Goal: Transaction & Acquisition: Obtain resource

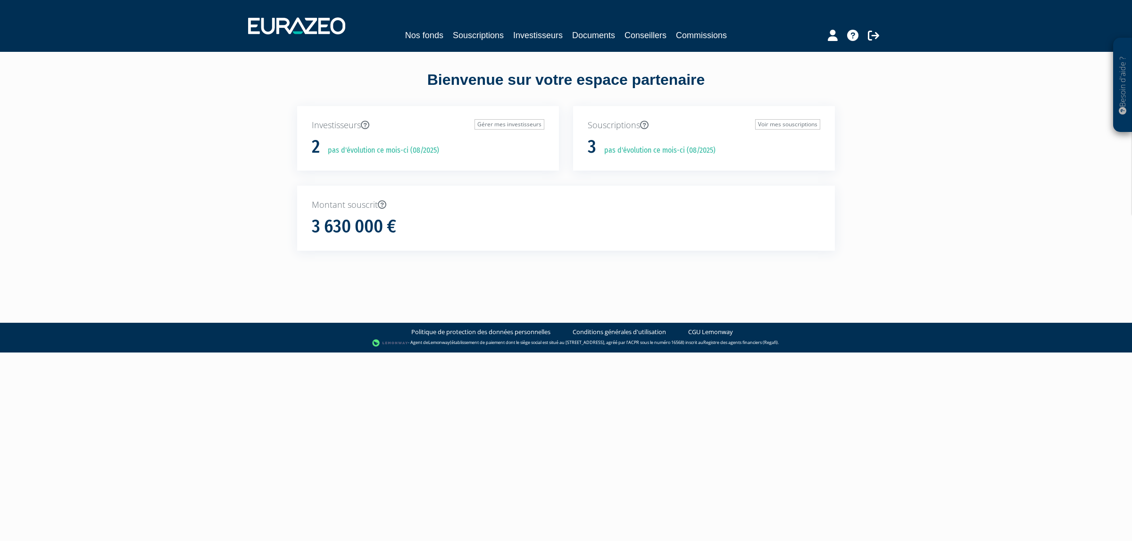
click at [441, 26] on div "Nos fonds Souscriptions Investisseurs Documents Conseillers Commissions" at bounding box center [566, 25] width 650 height 35
click at [455, 41] on link "Souscriptions" at bounding box center [478, 35] width 51 height 13
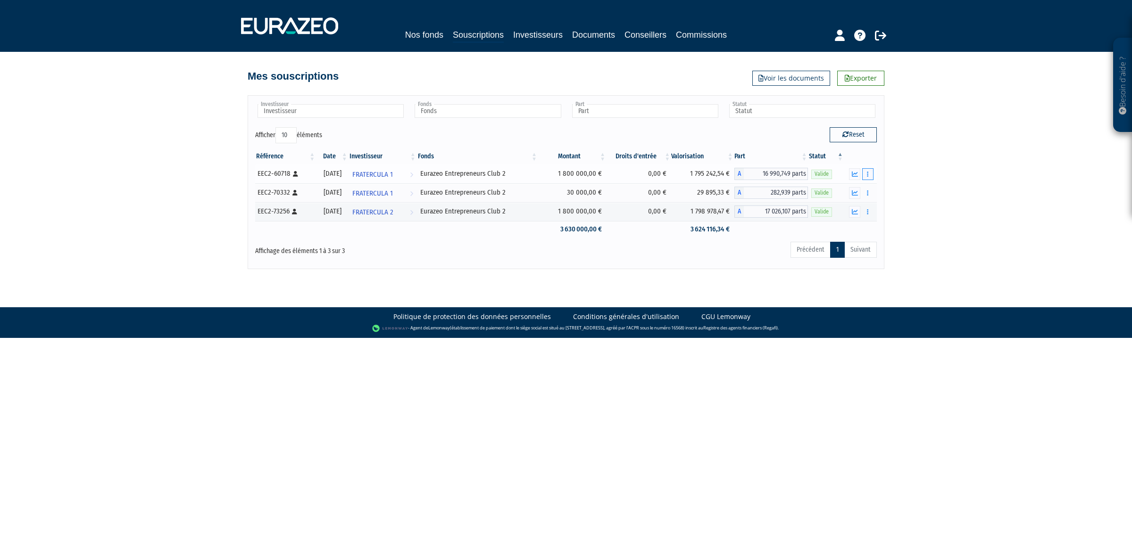
click at [868, 174] on icon "button" at bounding box center [867, 174] width 1 height 6
drag, startPoint x: 953, startPoint y: 199, endPoint x: 854, endPoint y: 173, distance: 102.0
click at [953, 199] on div "Besoin d'aide ? × J'ai besoin d'aide Si vous avez une question à propos du fonc…" at bounding box center [566, 134] width 1132 height 269
click at [455, 182] on td "Eurazeo Entrepreneurs Club 2" at bounding box center [477, 174] width 121 height 19
click at [463, 171] on div "Eurazeo Entrepreneurs Club 2" at bounding box center [477, 174] width 115 height 10
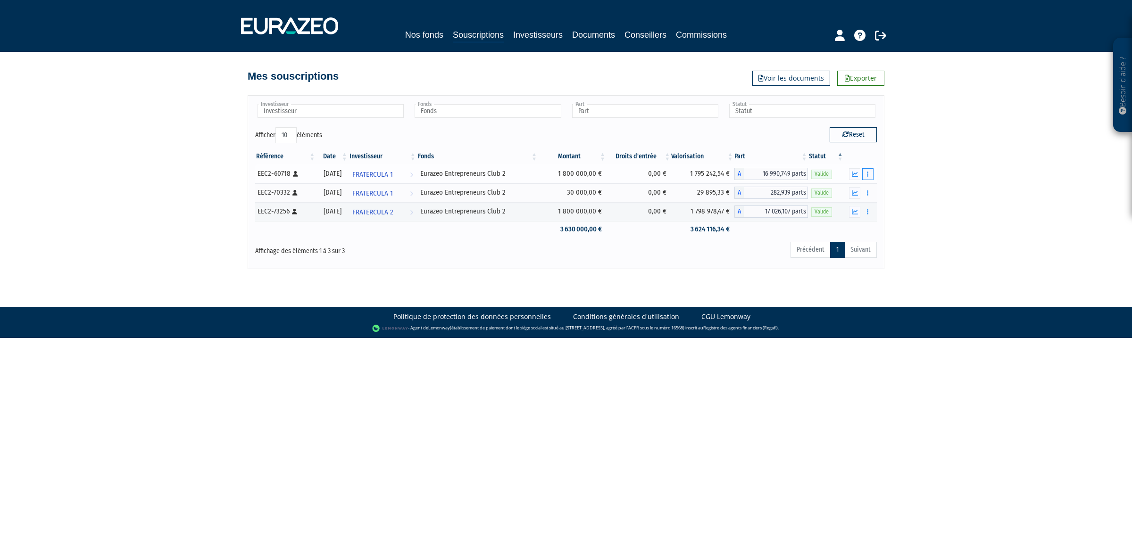
click at [872, 179] on button "button" at bounding box center [867, 174] width 11 height 12
click at [912, 186] on div "Besoin d'aide ? × J'ai besoin d'aide Si vous avez une question à propos du fonc…" at bounding box center [566, 134] width 1132 height 269
click at [851, 178] on button "button" at bounding box center [854, 174] width 11 height 12
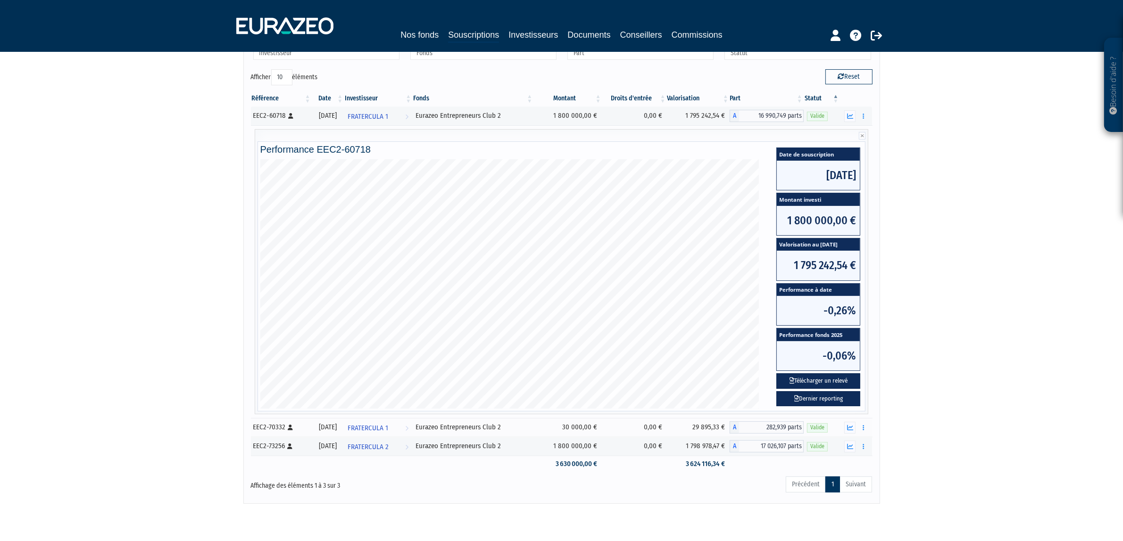
scroll to position [59, 0]
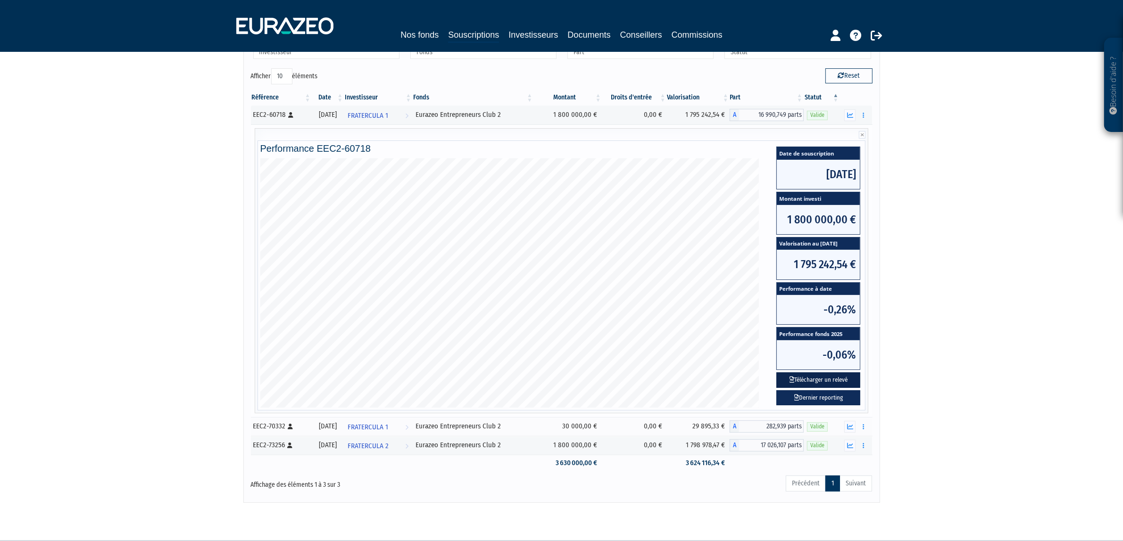
click at [842, 383] on button "Télécharger un relevé" at bounding box center [818, 380] width 84 height 16
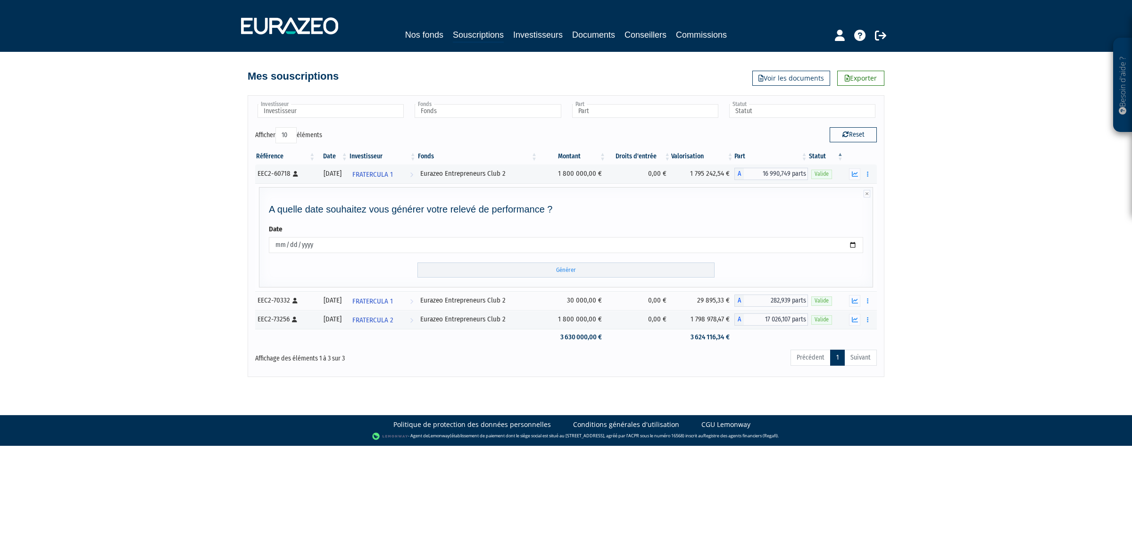
click at [536, 252] on input "[DATE]" at bounding box center [566, 245] width 594 height 16
click at [998, 250] on div "Besoin d'aide ? × J'ai besoin d'aide Si vous avez une question à propos du fonc…" at bounding box center [566, 188] width 1132 height 377
click at [272, 248] on input "[DATE]" at bounding box center [566, 245] width 594 height 16
type input "[DATE]"
click at [293, 248] on input "[DATE]" at bounding box center [566, 245] width 594 height 16
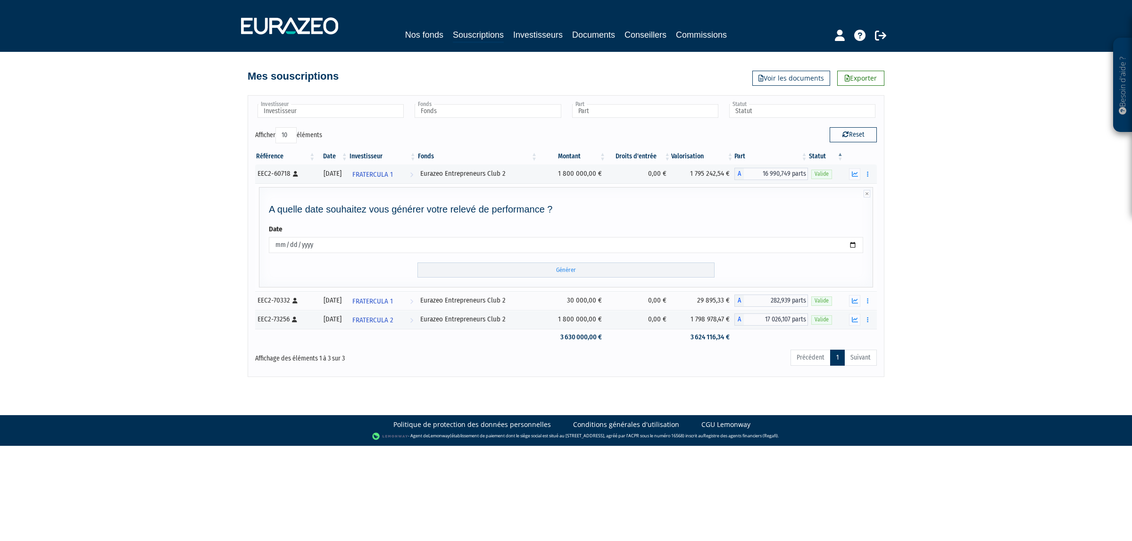
click at [291, 247] on input "[DATE]" at bounding box center [566, 245] width 594 height 16
type input "[DATE]"
click at [570, 276] on input "Générer" at bounding box center [565, 271] width 297 height 16
click at [343, 304] on div "[DATE]" at bounding box center [332, 301] width 26 height 10
click at [862, 303] on button "button" at bounding box center [867, 301] width 11 height 12
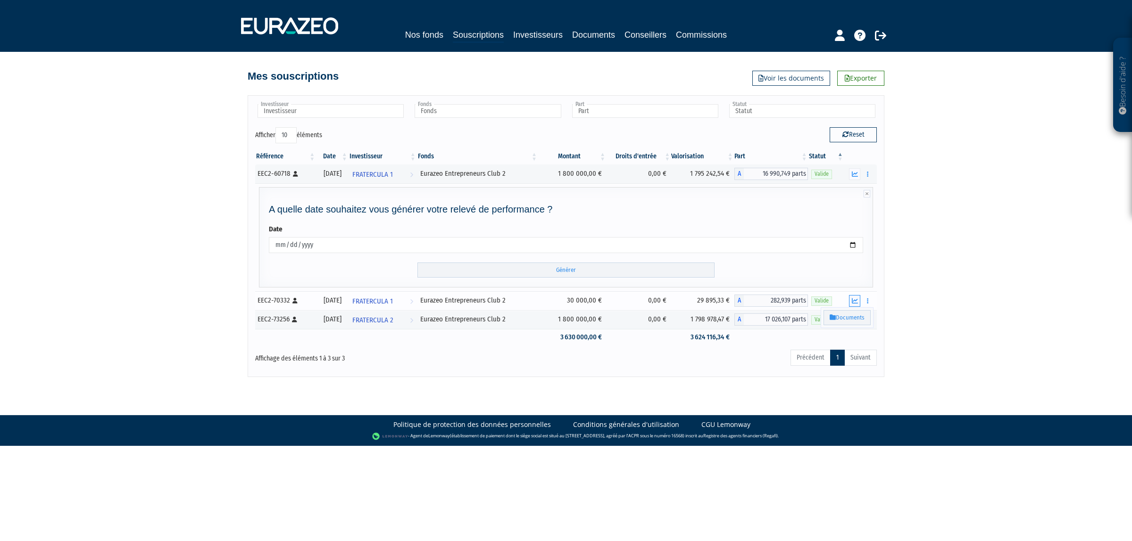
click at [852, 302] on icon "button" at bounding box center [854, 301] width 6 height 6
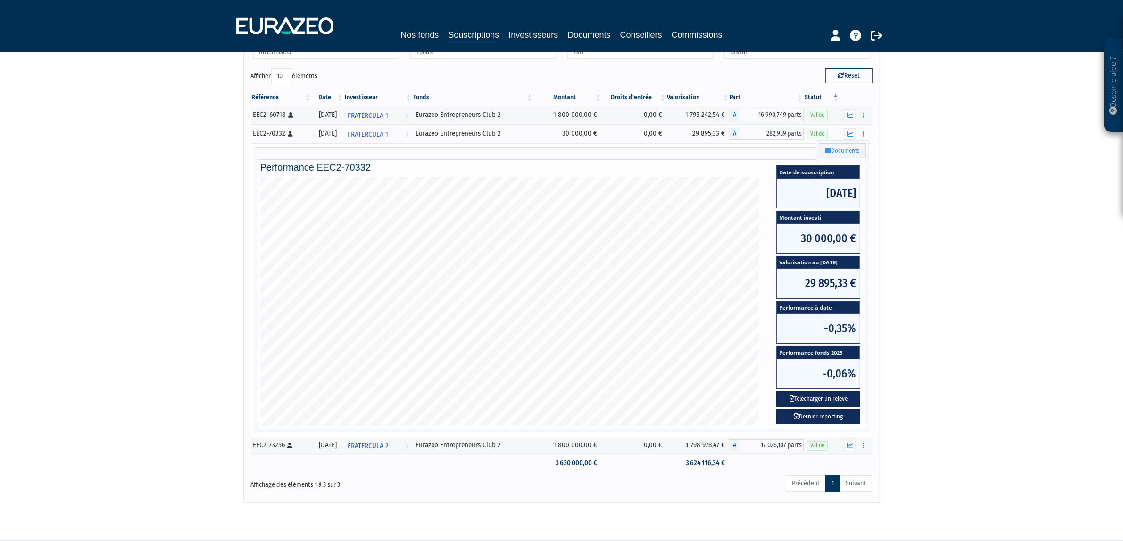
scroll to position [91, 0]
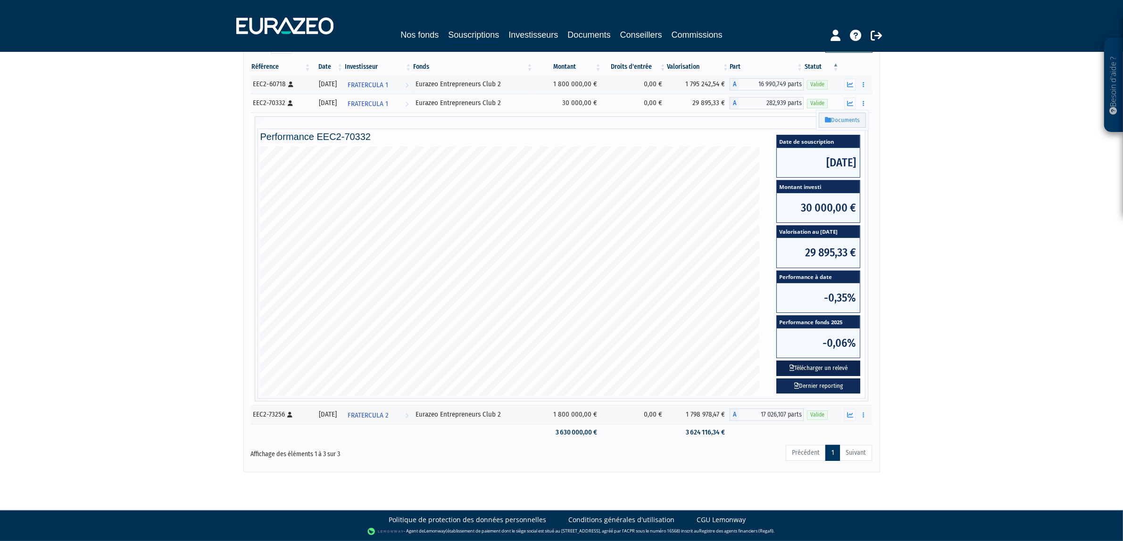
click at [803, 368] on button "Télécharger un relevé" at bounding box center [818, 369] width 84 height 16
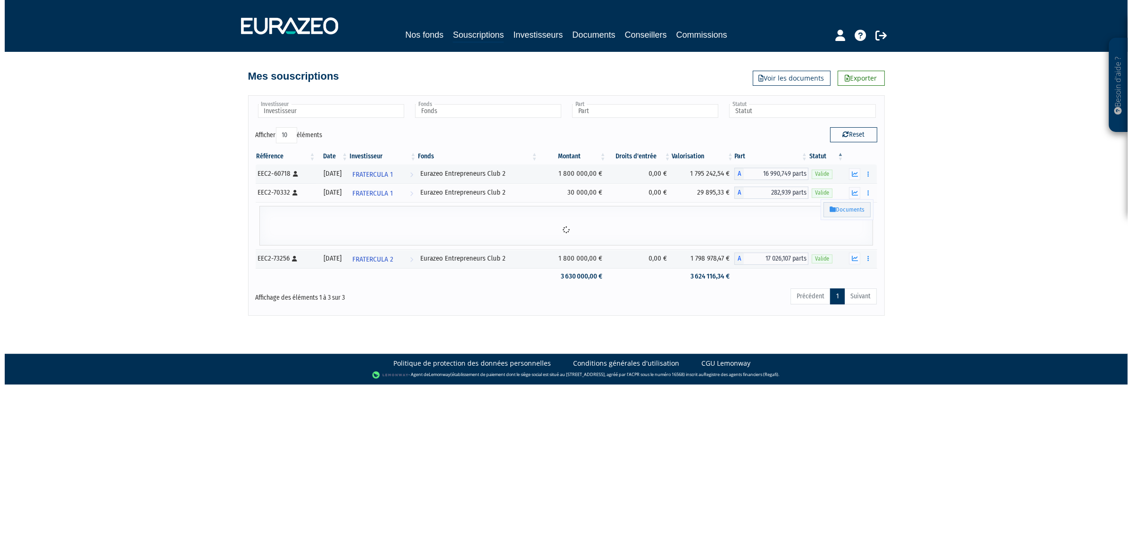
scroll to position [0, 0]
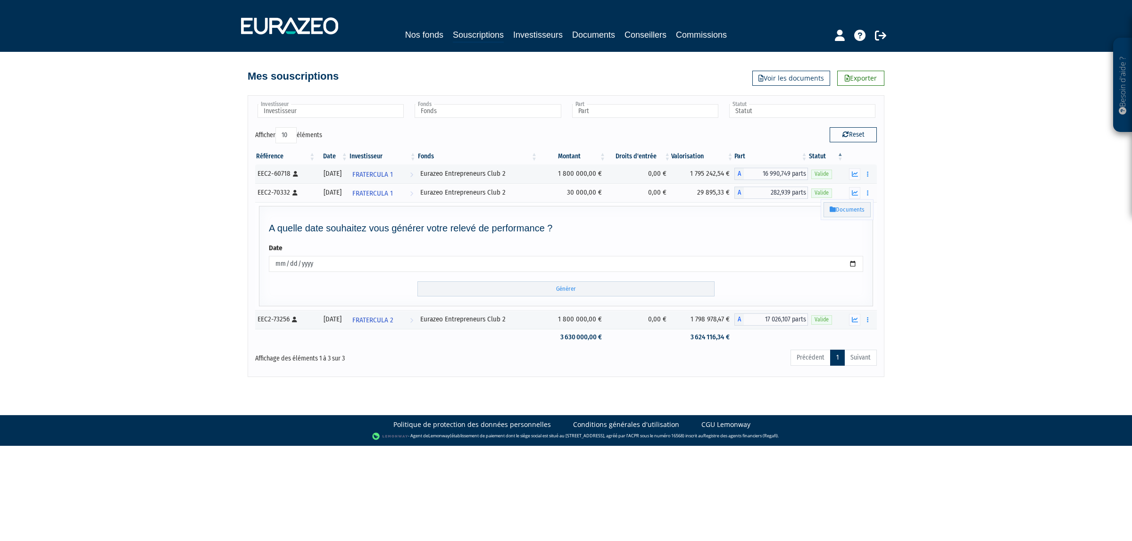
click at [282, 263] on input "[DATE]" at bounding box center [566, 264] width 594 height 16
type input "[DATE]"
click at [562, 296] on input "Générer" at bounding box center [565, 289] width 297 height 16
click at [858, 319] on button "button" at bounding box center [854, 320] width 11 height 12
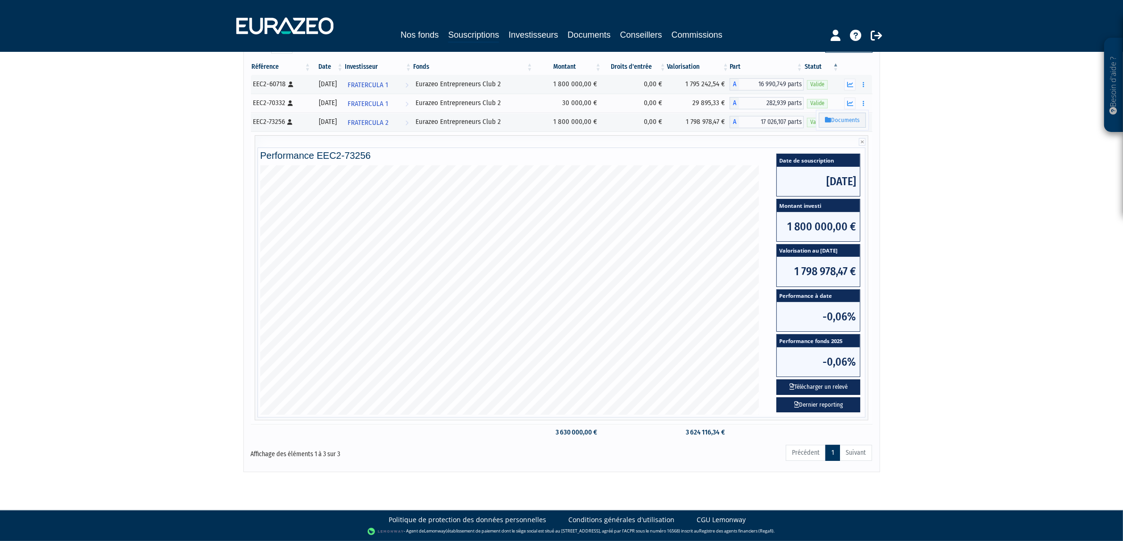
scroll to position [91, 0]
click at [821, 388] on button "Télécharger un relevé" at bounding box center [818, 388] width 84 height 16
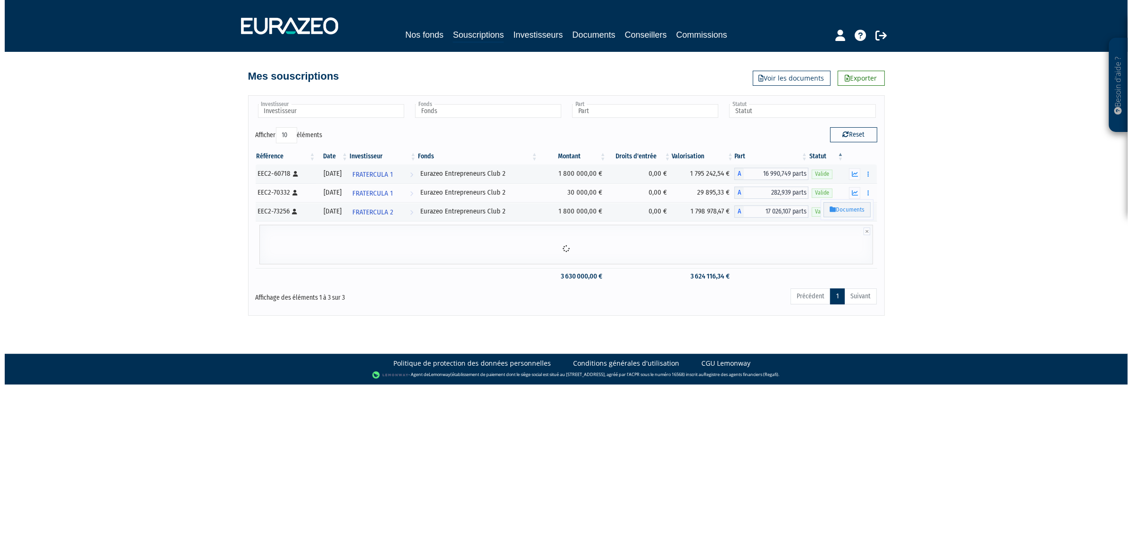
scroll to position [0, 0]
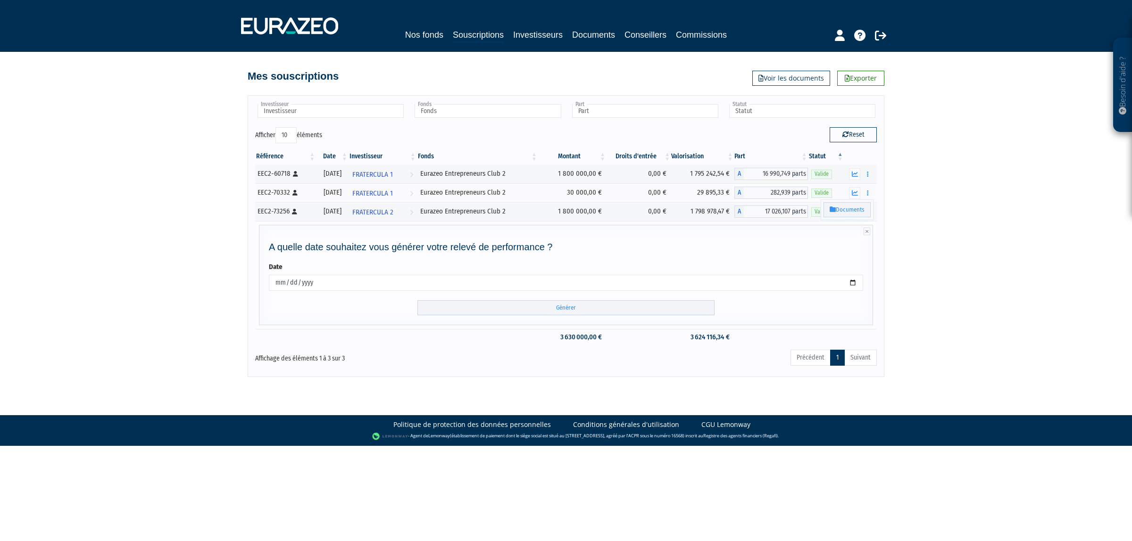
click at [279, 286] on input "[DATE]" at bounding box center [566, 283] width 594 height 16
type input "[DATE]"
click at [287, 289] on input "[DATE]" at bounding box center [566, 283] width 594 height 16
click at [290, 284] on input "[DATE]" at bounding box center [566, 283] width 594 height 16
type input "[DATE]"
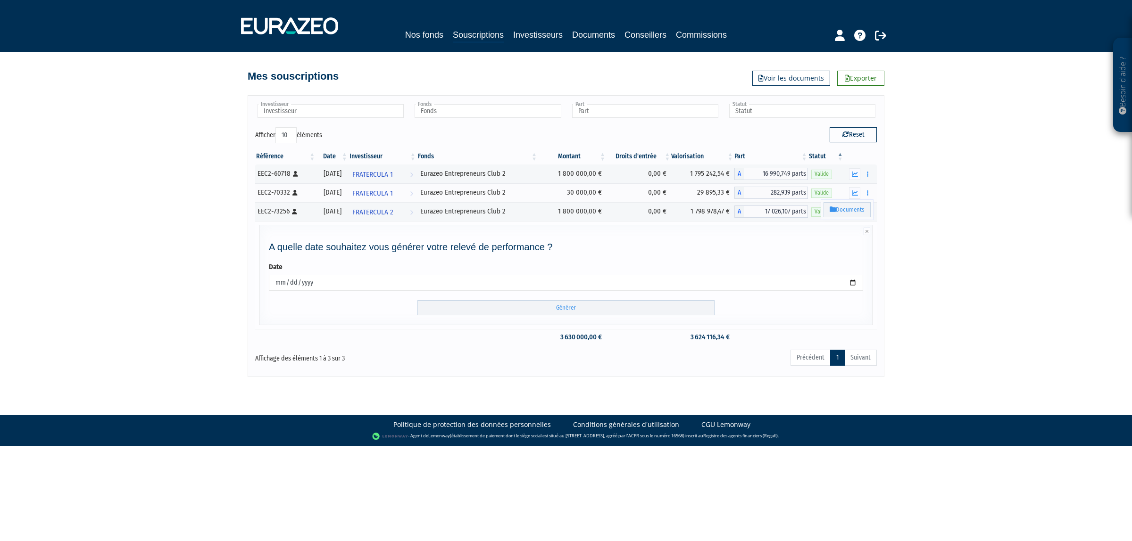
click at [526, 317] on div "A quelle date souhaitez vous générer votre relevé de performance ? Date [DATE] …" at bounding box center [566, 275] width 614 height 100
click at [534, 308] on input "Générer" at bounding box center [565, 308] width 297 height 16
